Goal: Find contact information: Find contact information

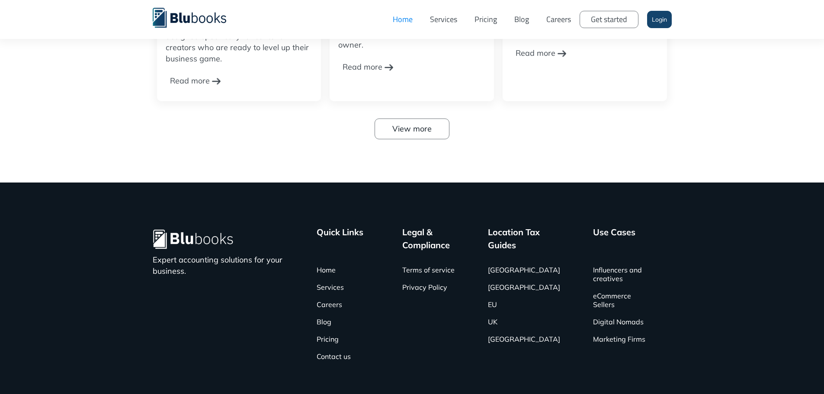
scroll to position [2815, 0]
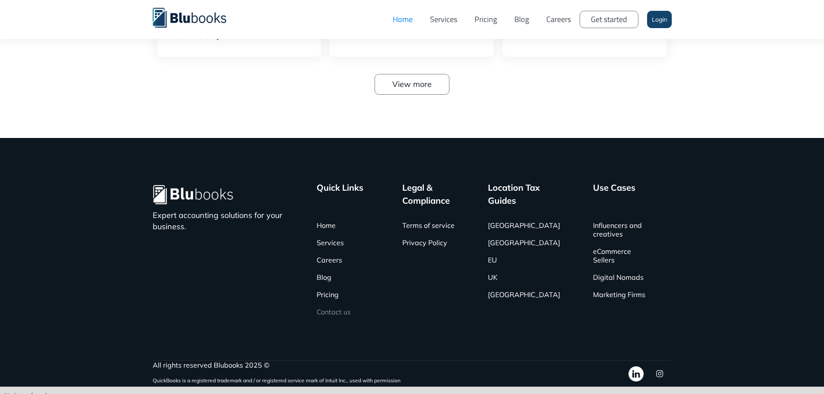
click at [341, 303] on link "Contact us" at bounding box center [334, 311] width 34 height 17
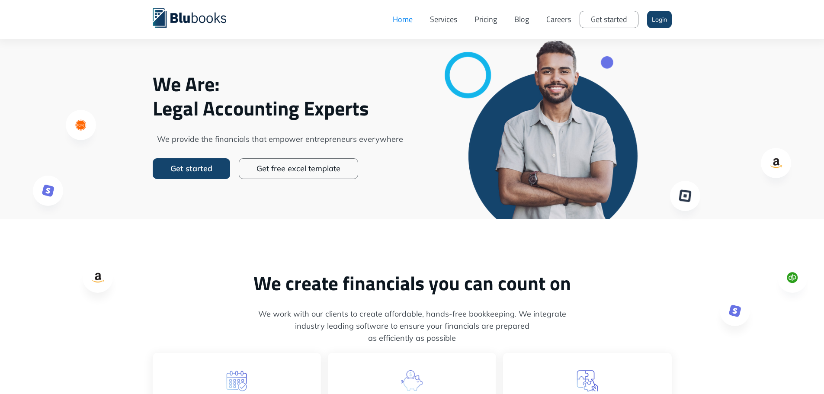
scroll to position [0, 0]
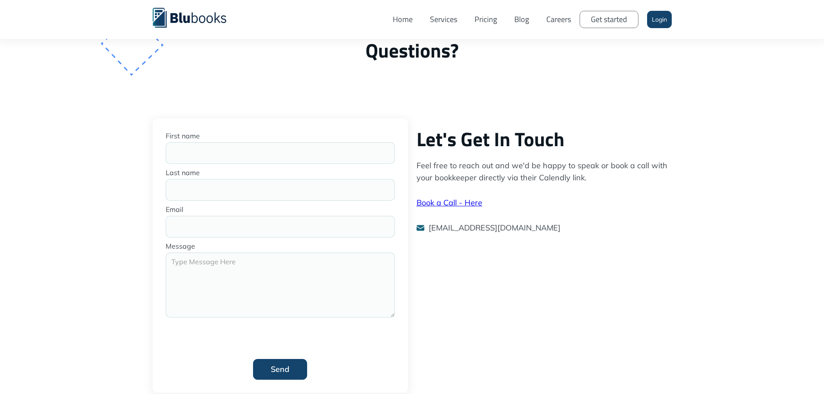
scroll to position [60, 0]
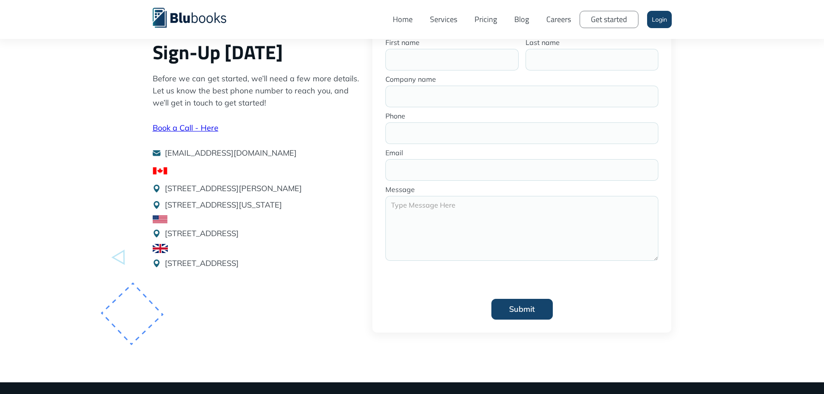
scroll to position [62, 0]
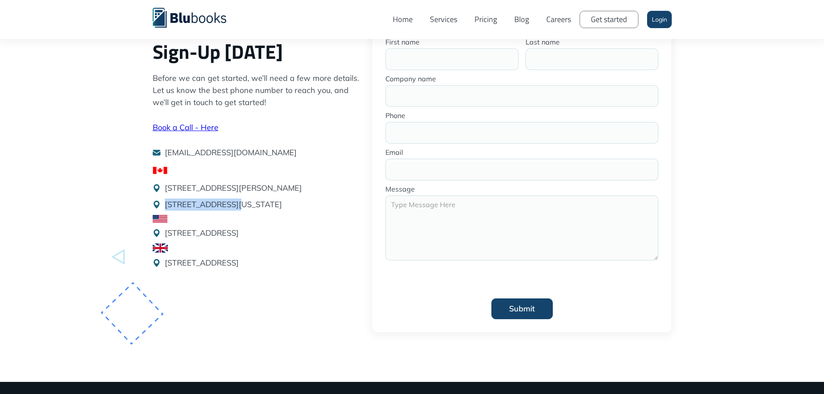
drag, startPoint x: 166, startPoint y: 203, endPoint x: 233, endPoint y: 207, distance: 67.2
click at [233, 207] on p "1111 W Georgia St, 20th Floor, Vancouver BC, Canada" at bounding box center [223, 204] width 117 height 12
copy p "1111 W Georgia St"
